Goal: Find specific page/section: Find specific page/section

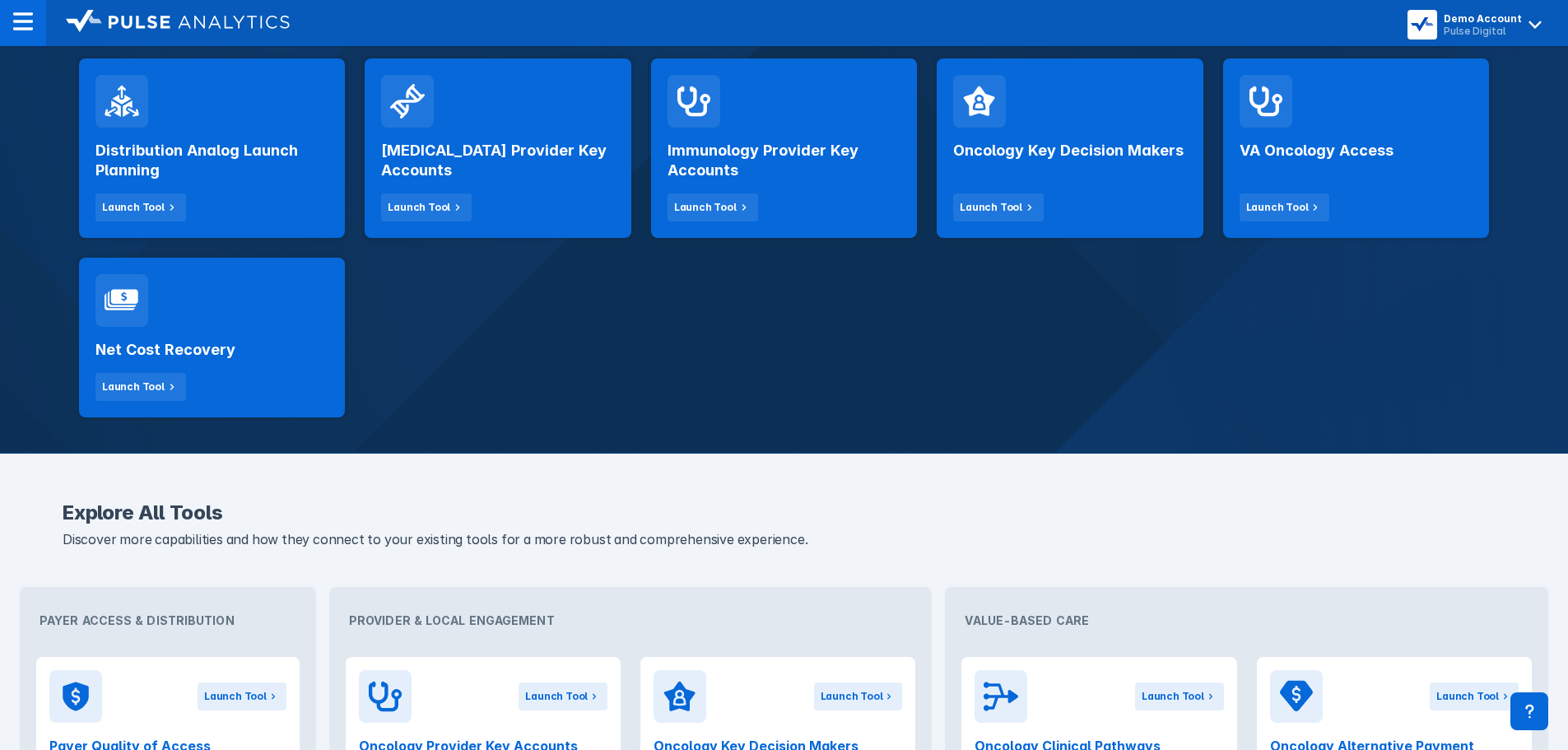
scroll to position [329, 0]
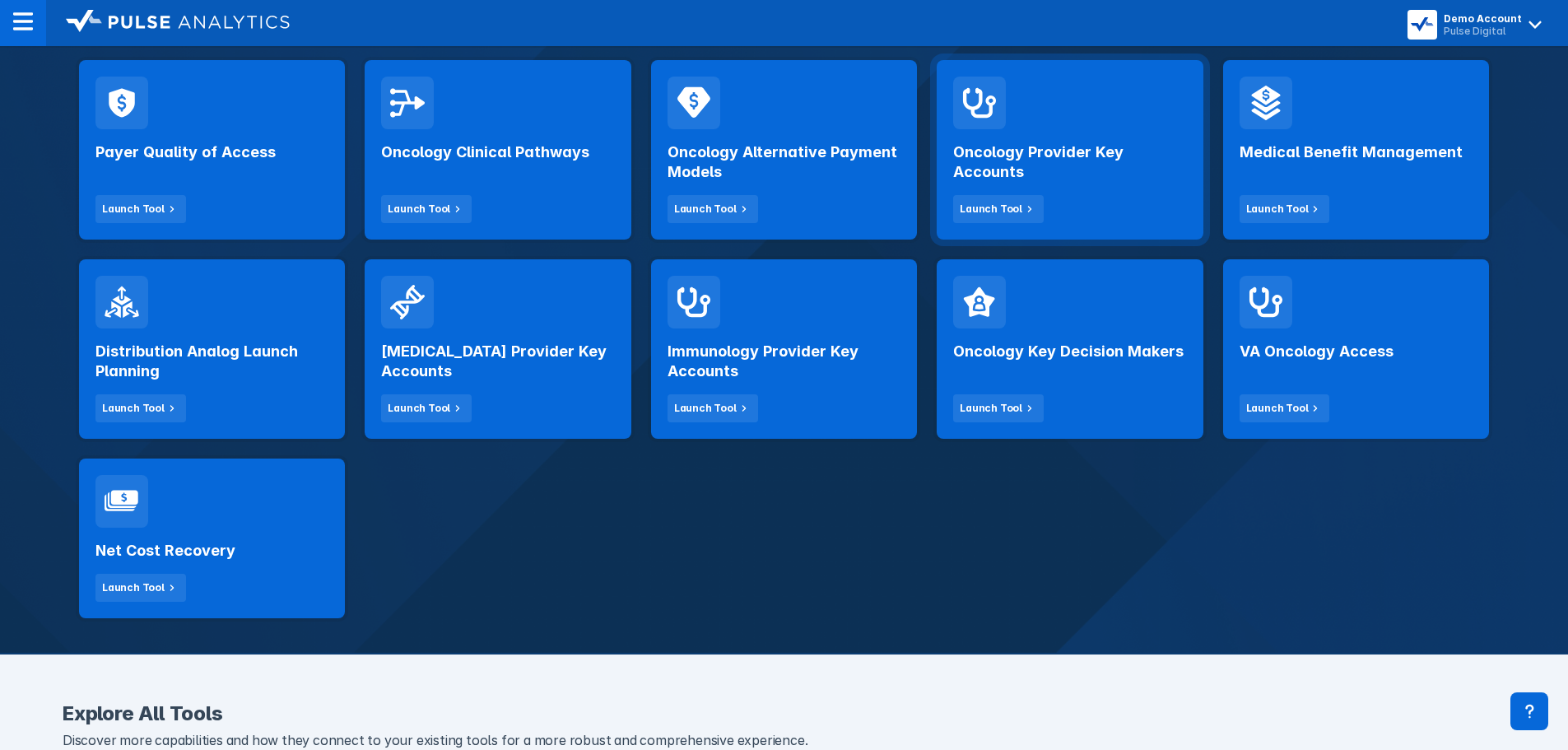
click at [1036, 141] on div "Oncology Provider Key Accounts Launch Tool" at bounding box center [1069, 176] width 233 height 94
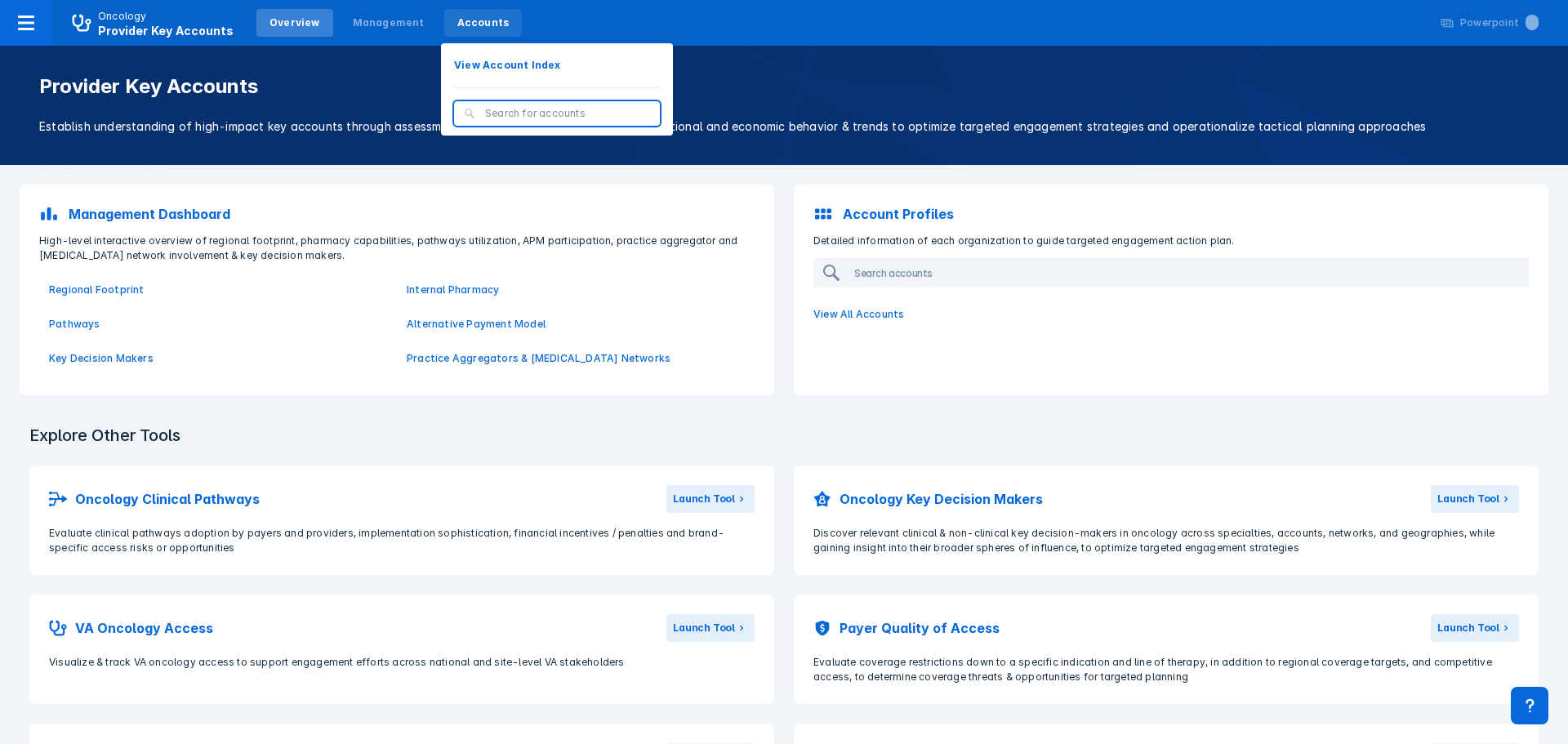
click at [457, 26] on div "Accounts" at bounding box center [483, 23] width 52 height 15
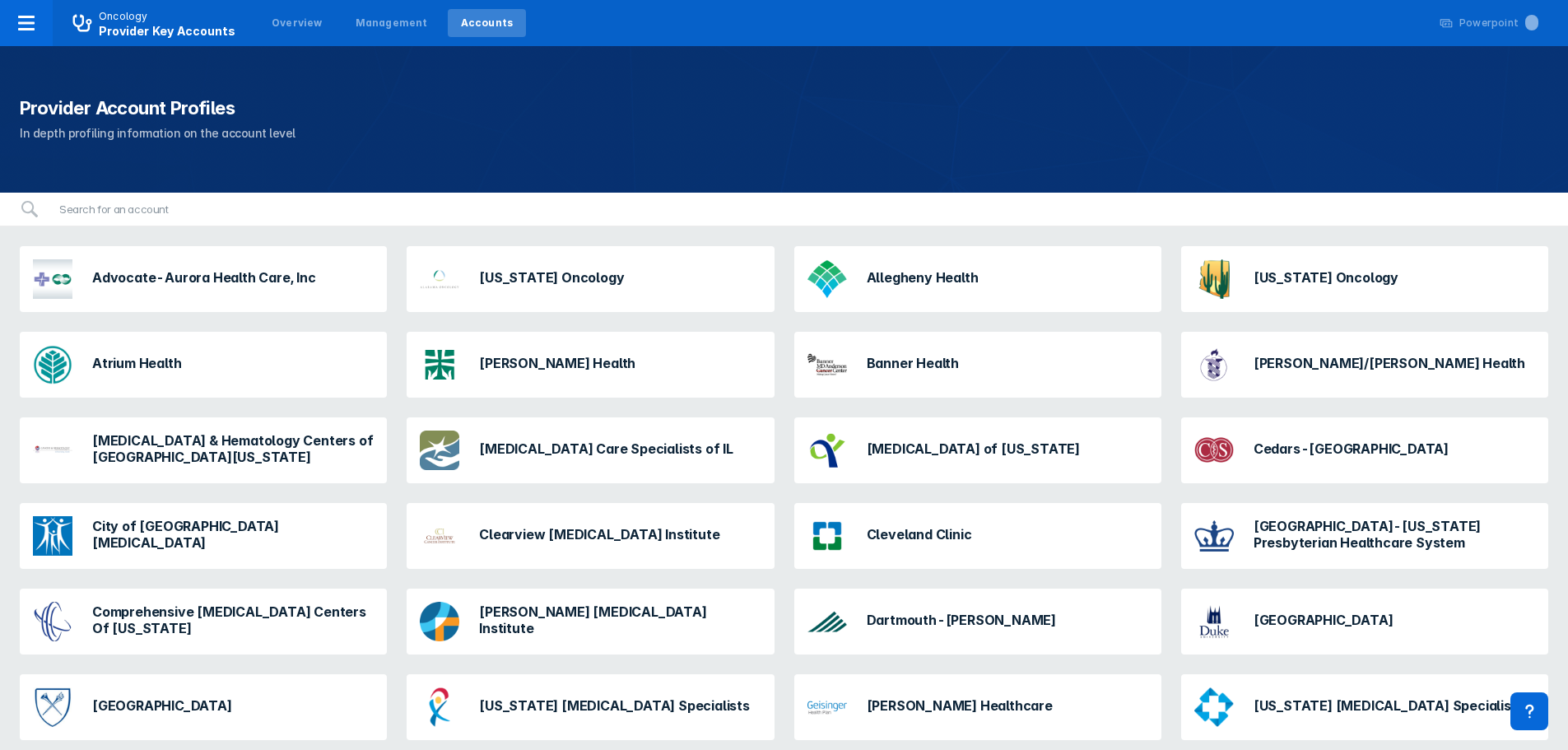
click at [955, 492] on div "Cleveland Clinic" at bounding box center [889, 536] width 177 height 52
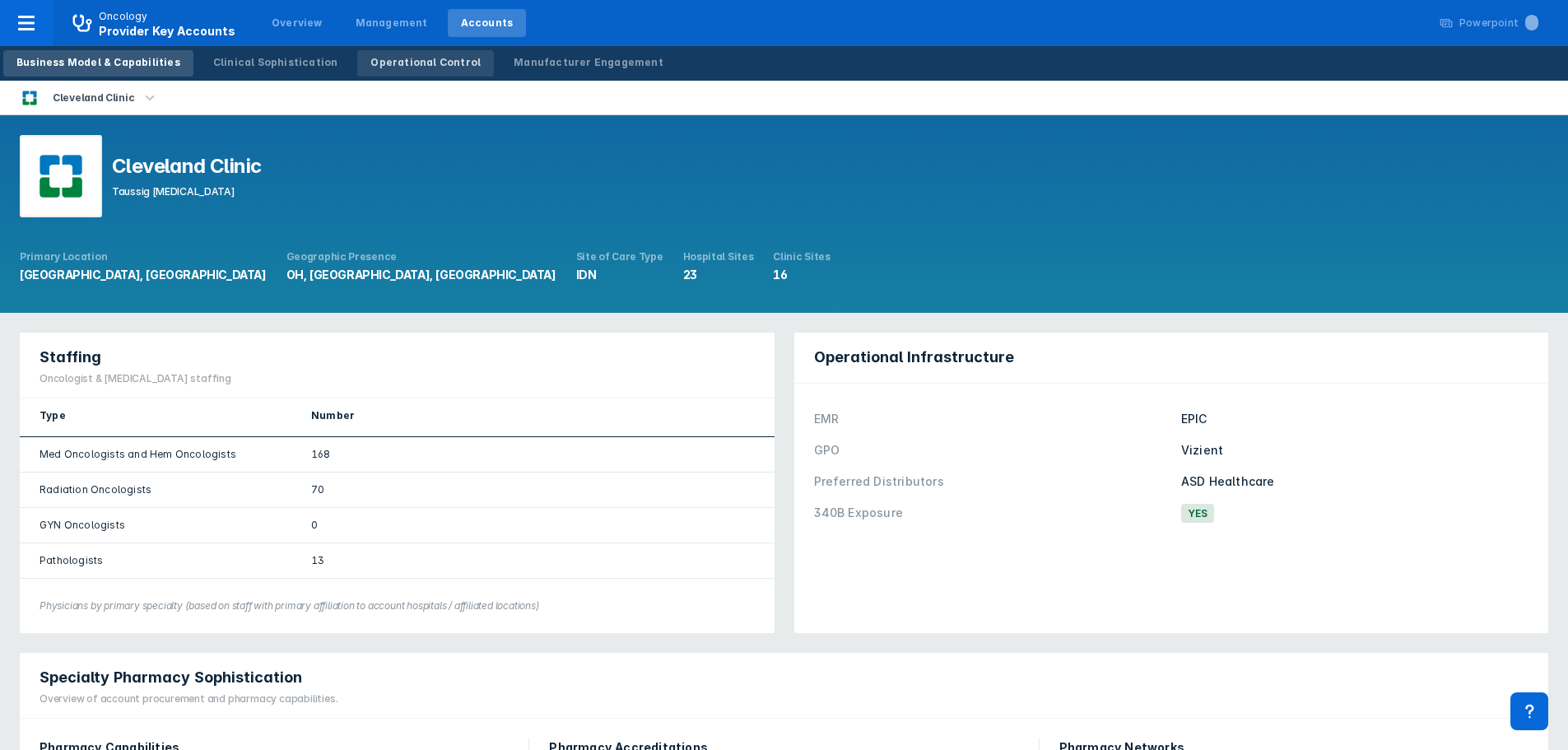
click at [375, 65] on div "Operational Control" at bounding box center [426, 63] width 110 height 15
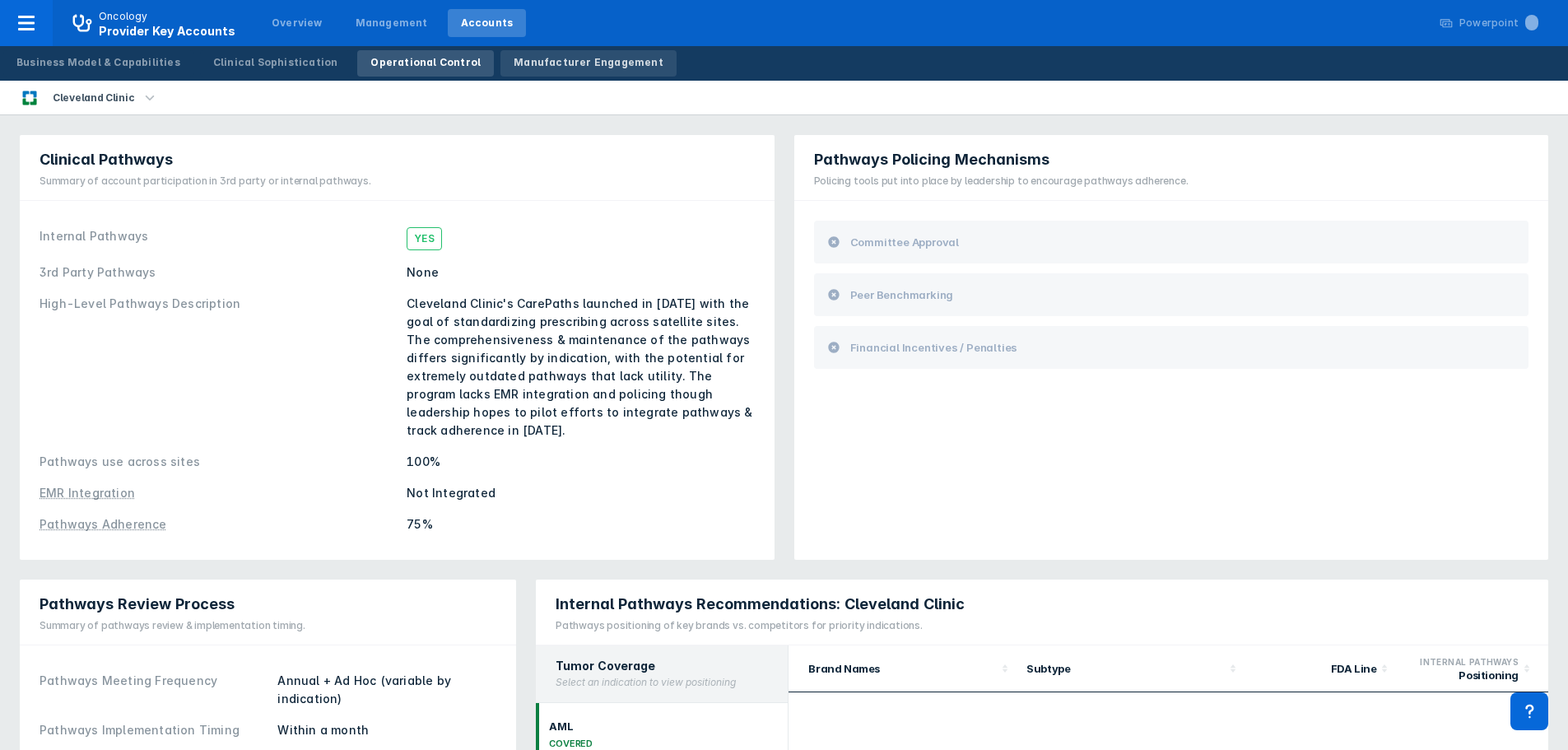
click at [599, 66] on div "Manufacturer Engagement" at bounding box center [588, 63] width 150 height 15
